Goal: Book appointment/travel/reservation

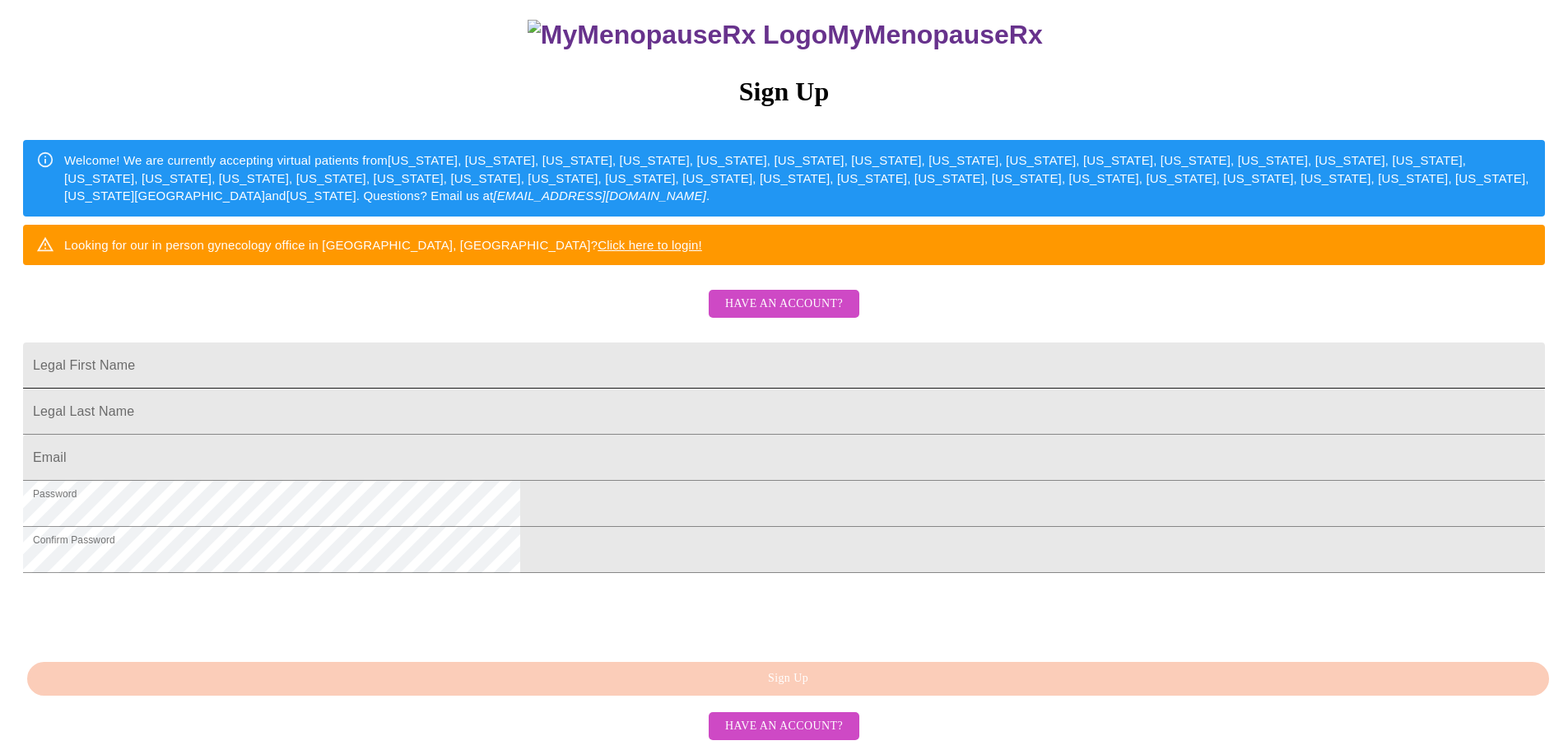
scroll to position [243, 0]
click at [749, 294] on span "Have an account?" at bounding box center [784, 304] width 118 height 20
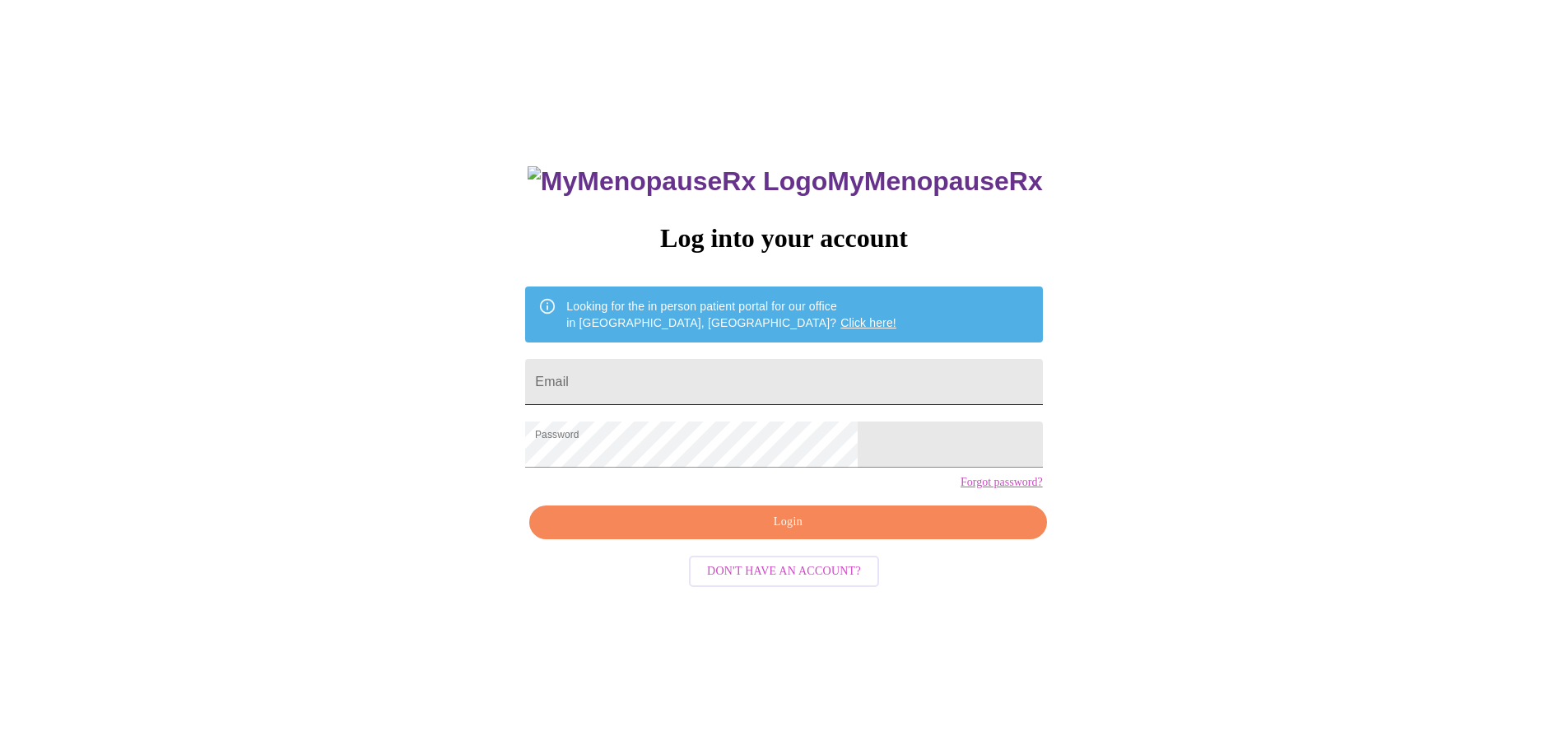
click at [726, 384] on input "Email" at bounding box center [783, 382] width 517 height 46
type input "[EMAIL_ADDRESS][DOMAIN_NAME]"
click at [809, 539] on button "Login" at bounding box center [788, 522] width 517 height 33
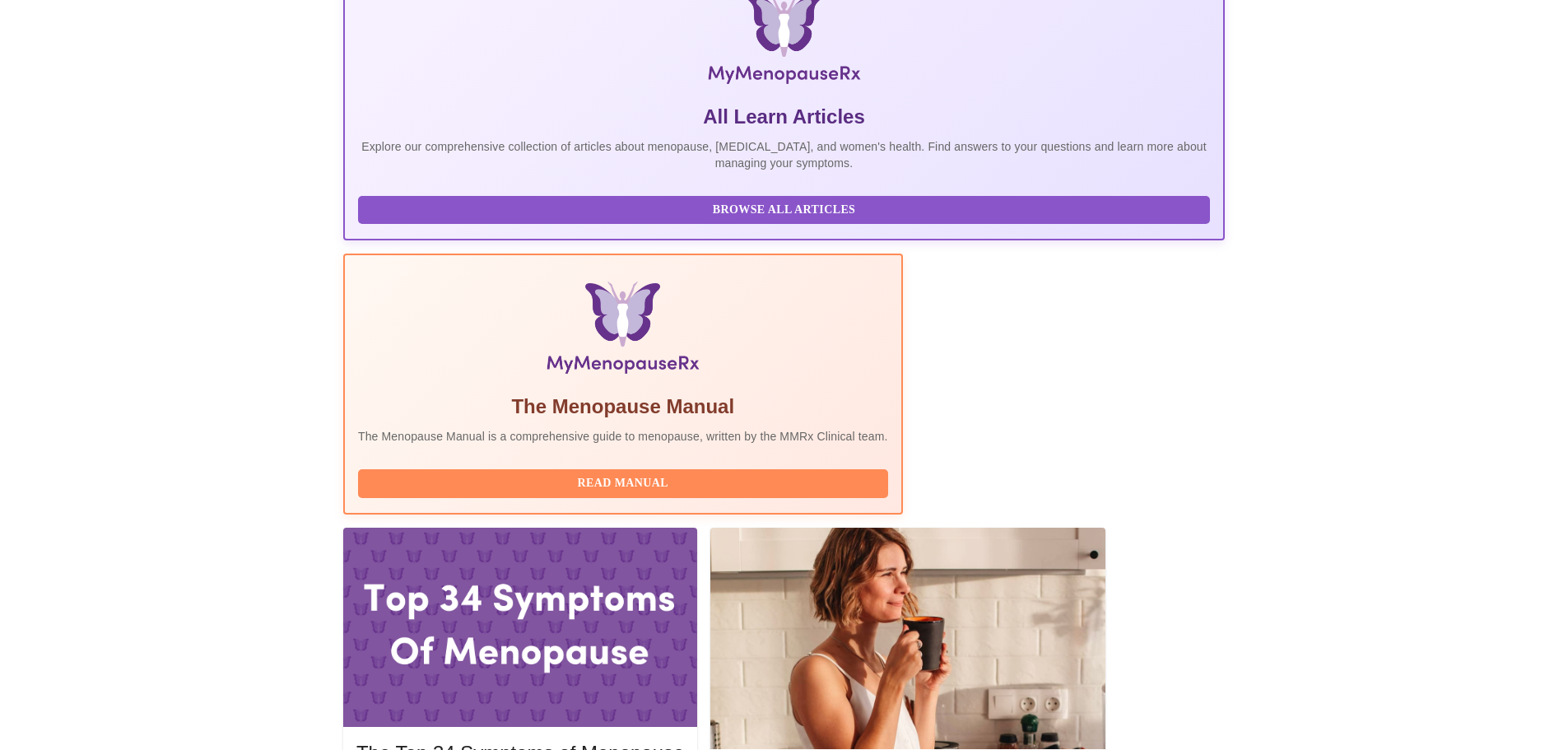
scroll to position [274, 0]
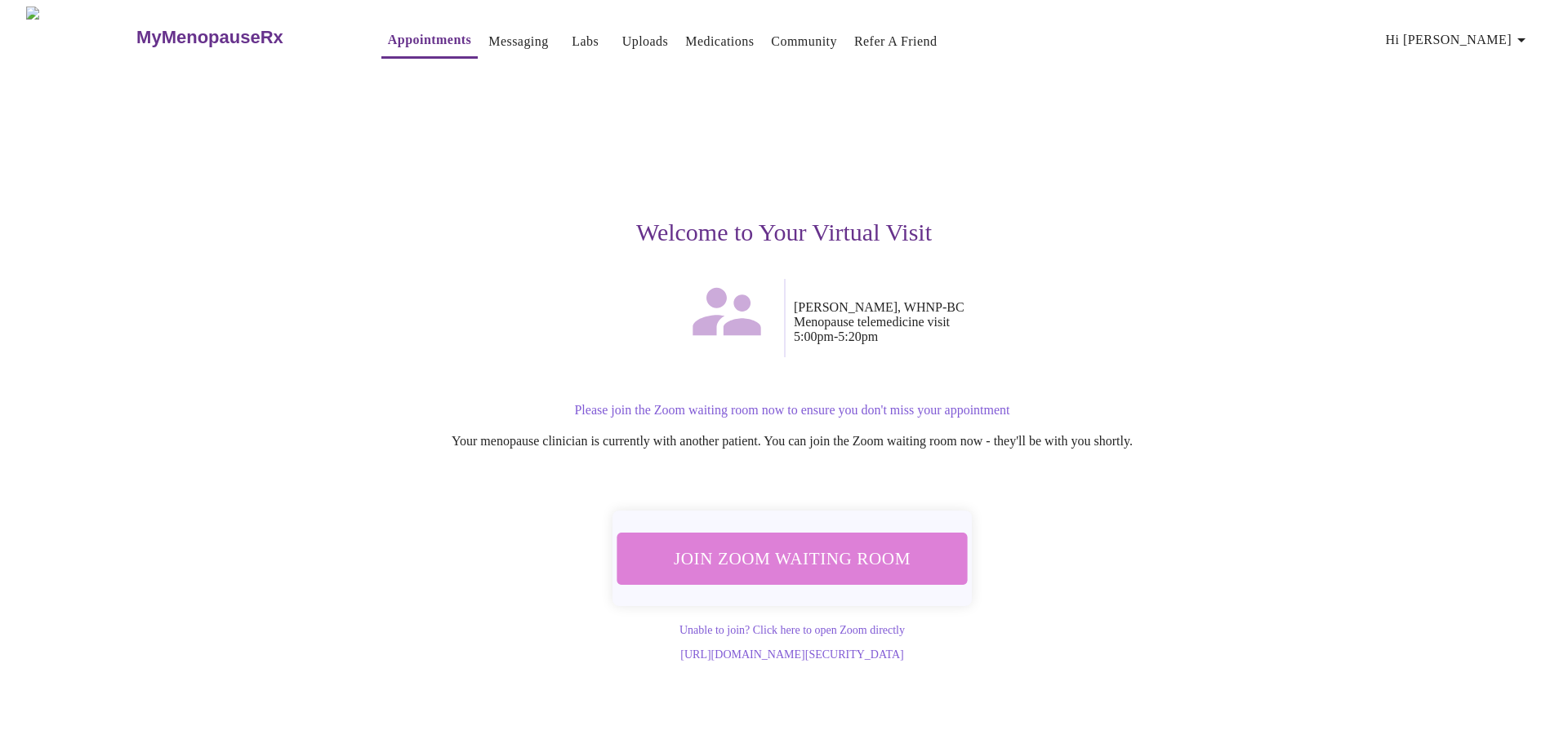
click at [834, 548] on span "Join Zoom Waiting Room" at bounding box center [791, 558] width 307 height 30
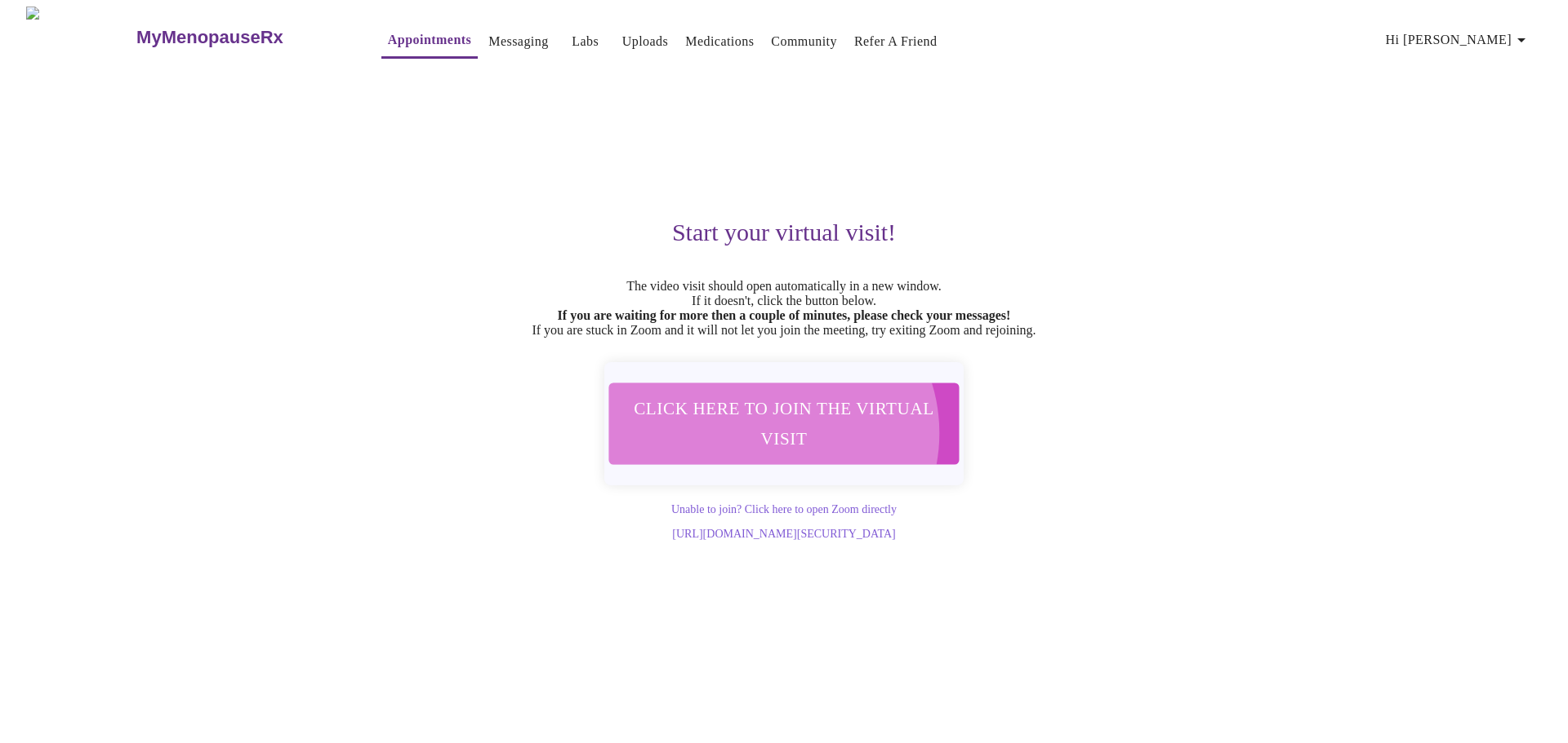
click at [772, 443] on span "Click here to join the virtual visit" at bounding box center [783, 424] width 307 height 61
